Goal: Information Seeking & Learning: Get advice/opinions

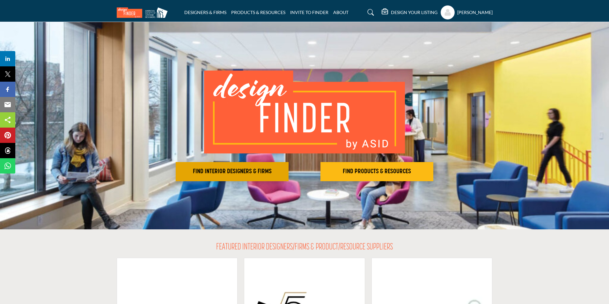
click at [238, 172] on h2 "FIND INTERIOR DESIGNERS & FIRMS" at bounding box center [232, 172] width 109 height 8
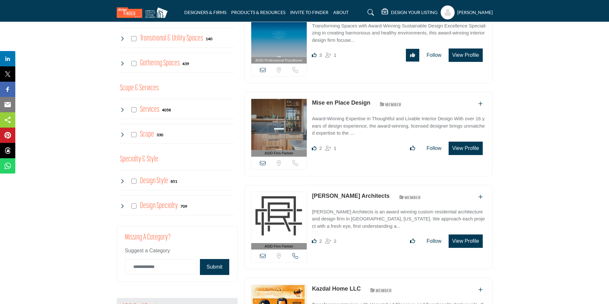
scroll to position [510, 0]
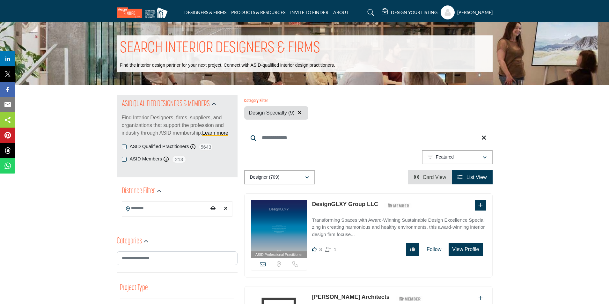
click at [301, 112] on icon "button" at bounding box center [300, 112] width 4 height 5
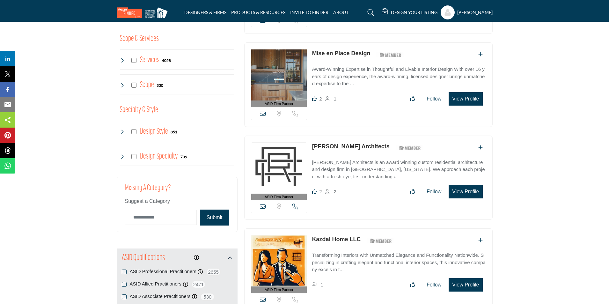
scroll to position [574, 0]
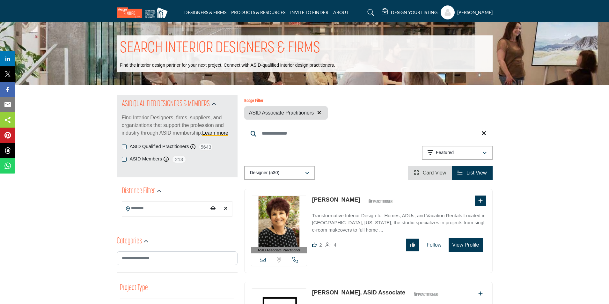
click at [319, 112] on icon "button" at bounding box center [319, 112] width 4 height 5
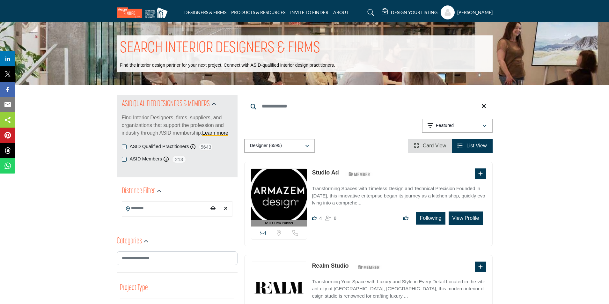
click at [425, 145] on span "Card View" at bounding box center [435, 145] width 24 height 5
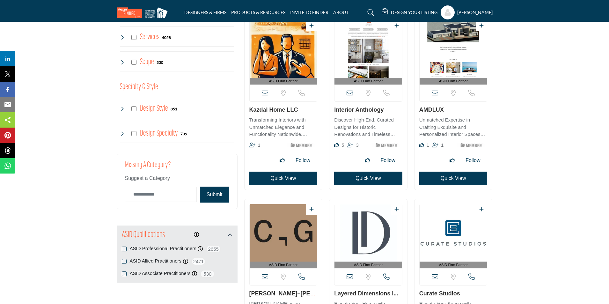
scroll to position [637, 0]
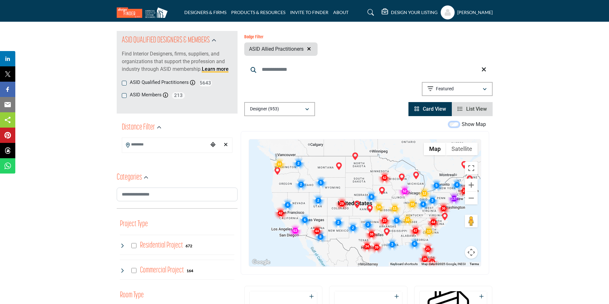
scroll to position [96, 0]
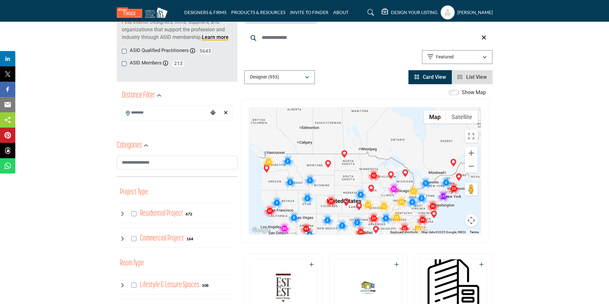
drag, startPoint x: 375, startPoint y: 168, endPoint x: 384, endPoint y: 147, distance: 23.1
click at [384, 147] on div at bounding box center [365, 170] width 232 height 127
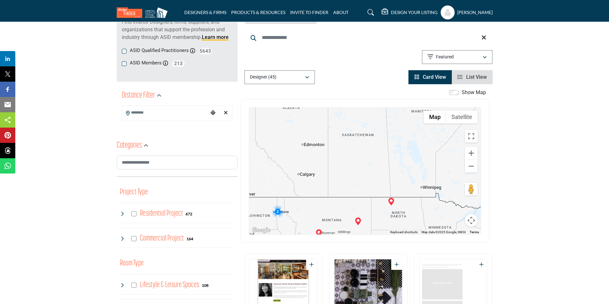
drag, startPoint x: 358, startPoint y: 201, endPoint x: 406, endPoint y: 214, distance: 50.0
click at [406, 214] on div at bounding box center [365, 170] width 232 height 127
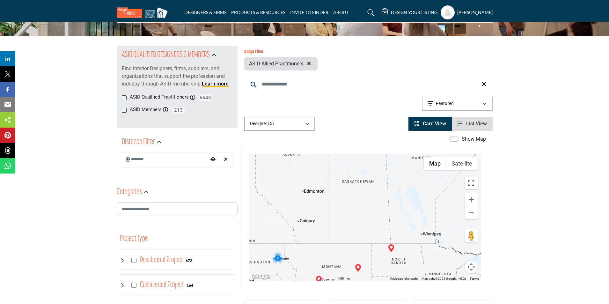
scroll to position [0, 0]
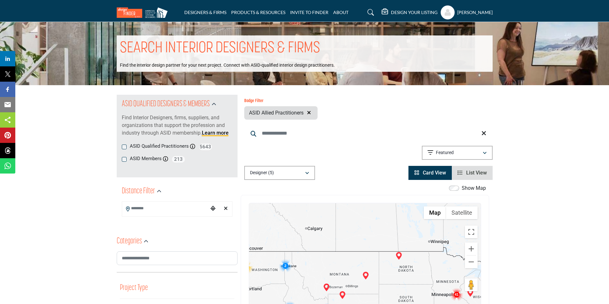
drag, startPoint x: 396, startPoint y: 282, endPoint x: 404, endPoint y: 240, distance: 43.1
click at [404, 240] on div at bounding box center [365, 266] width 232 height 127
